Goal: Check status: Check status

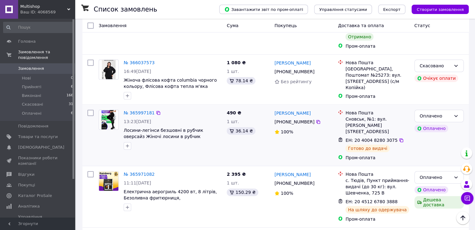
scroll to position [531, 0]
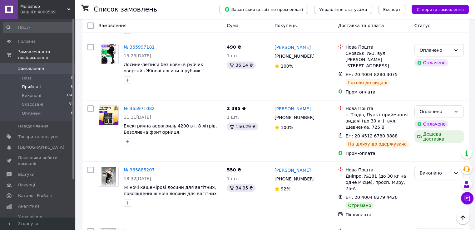
click at [38, 84] on span "Прийняті" at bounding box center [31, 87] width 19 height 6
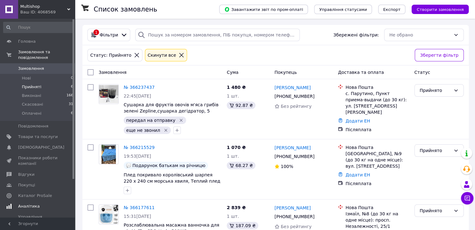
click at [35, 204] on span "Аналітика" at bounding box center [29, 207] width 22 height 6
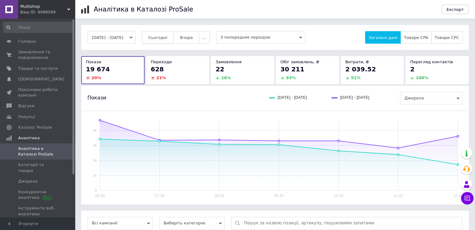
click at [167, 35] on span "Сьогодні" at bounding box center [157, 37] width 19 height 5
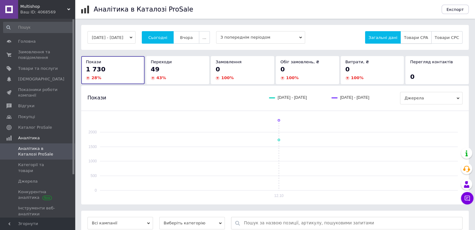
click at [431, 37] on button "Товари CPA" at bounding box center [415, 37] width 31 height 12
